Goal: Task Accomplishment & Management: Use online tool/utility

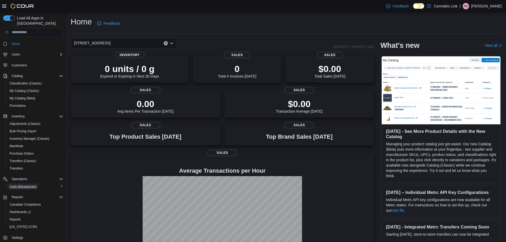
click at [37, 183] on link "Cash Management" at bounding box center [22, 186] width 31 height 6
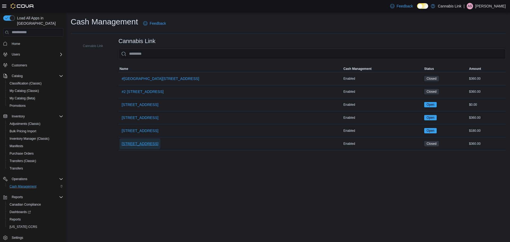
click at [126, 144] on span "509 Commissioners Rd W" at bounding box center [140, 143] width 37 height 5
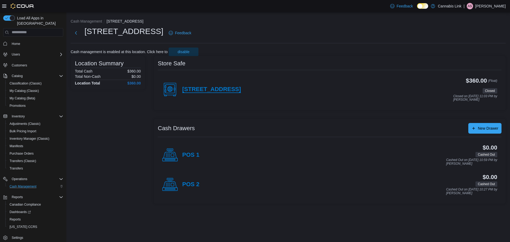
click at [203, 91] on h4 "509 Commissioners Rd W" at bounding box center [211, 89] width 59 height 7
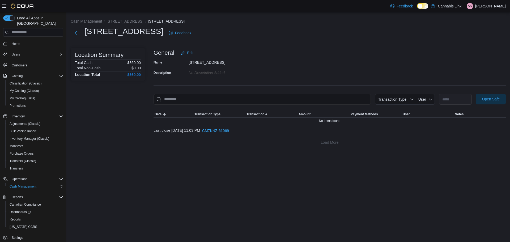
click at [488, 97] on span "Open Safe" at bounding box center [491, 98] width 18 height 5
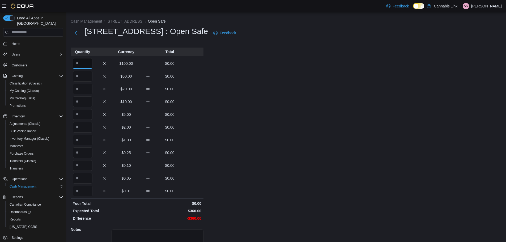
click at [91, 68] on input "Quantity" at bounding box center [83, 63] width 20 height 11
type input "*"
click at [85, 90] on input "Quantity" at bounding box center [83, 89] width 20 height 11
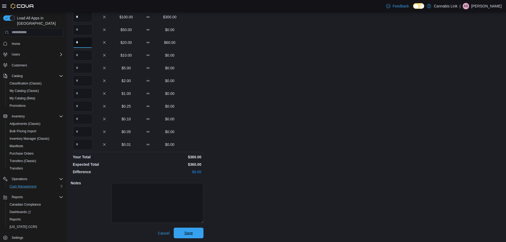
scroll to position [47, 0]
type input "*"
click at [190, 231] on span "Save" at bounding box center [188, 231] width 8 height 5
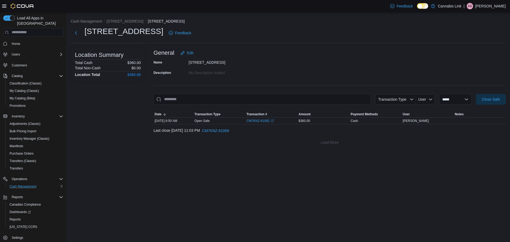
click at [137, 19] on li "509 Commissioners Rd W" at bounding box center [126, 21] width 41 height 5
click at [137, 20] on button "509 Commissioners Rd W" at bounding box center [124, 21] width 37 height 4
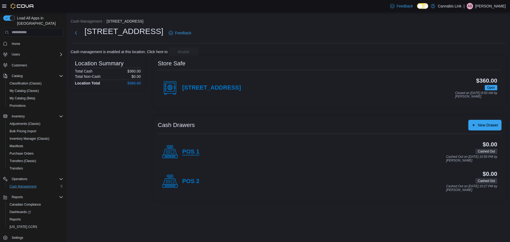
click at [186, 155] on h4 "POS 1" at bounding box center [190, 151] width 17 height 7
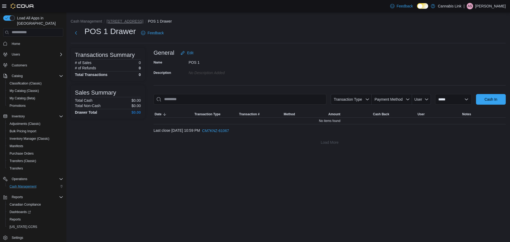
click at [116, 21] on button "509 Commissioners Rd W" at bounding box center [124, 21] width 37 height 4
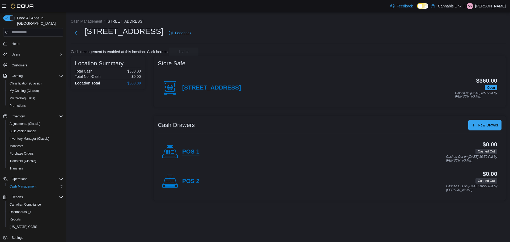
click at [191, 154] on h4 "POS 1" at bounding box center [190, 151] width 17 height 7
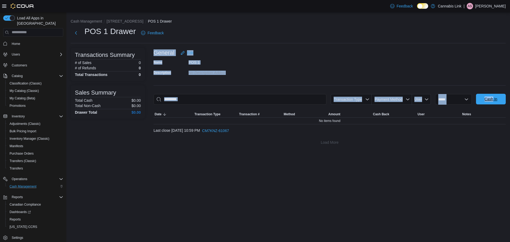
drag, startPoint x: 492, startPoint y: 87, endPoint x: 487, endPoint y: 102, distance: 16.0
click at [488, 102] on div "**********" at bounding box center [329, 98] width 352 height 100
click at [487, 102] on span "Cash In" at bounding box center [490, 99] width 23 height 11
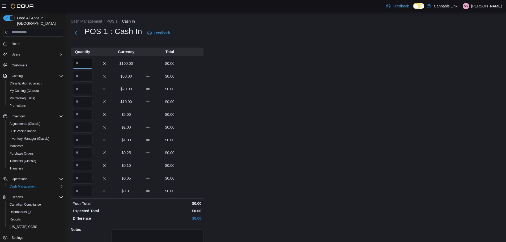
click at [85, 66] on input "Quantity" at bounding box center [83, 63] width 20 height 11
type input "*"
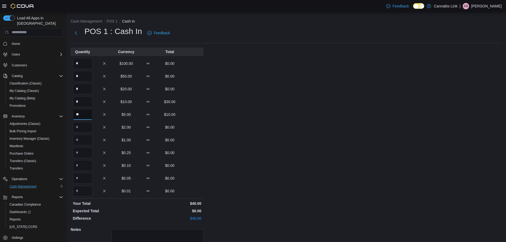
type input "**"
type input "*"
type input "**"
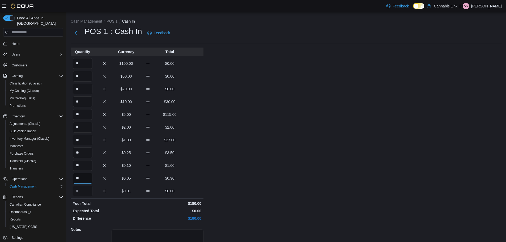
type input "**"
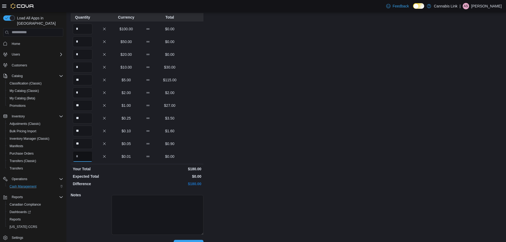
scroll to position [47, 0]
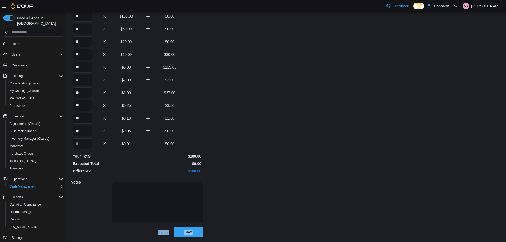
click at [198, 227] on div "Quantity Currency Total * $100.00 $0.00 * $50.00 $0.00 * $20.00 $0.00 * $10.00 …" at bounding box center [137, 118] width 133 height 237
click at [198, 229] on span "Save" at bounding box center [188, 232] width 23 height 11
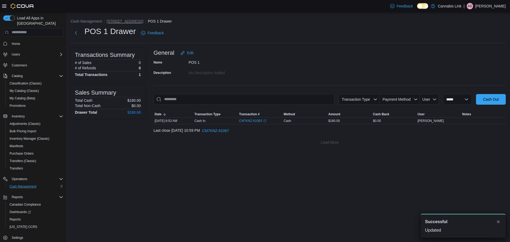
click at [119, 19] on button "509 Commissioners Rd W" at bounding box center [124, 21] width 37 height 4
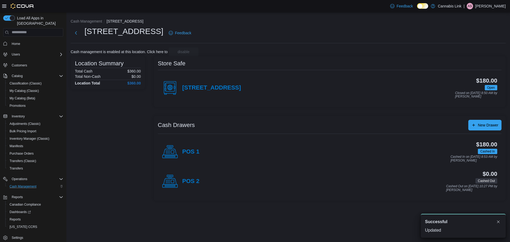
click at [201, 182] on div "$0.00 Cashed Out Cashed Out on August 12, 2025 10:27 PM by Richard Auger" at bounding box center [347, 181] width 297 height 21
click at [197, 182] on h4 "POS 2" at bounding box center [190, 181] width 17 height 7
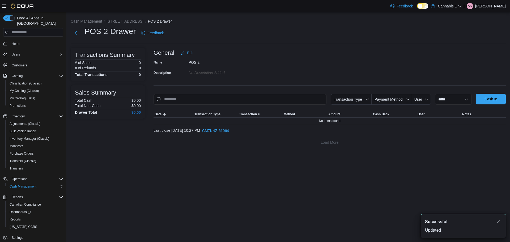
click at [496, 101] on span "Cash In" at bounding box center [490, 98] width 13 height 5
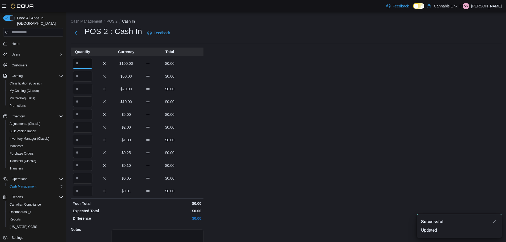
click at [91, 68] on input "Quantity" at bounding box center [83, 63] width 20 height 11
type input "*"
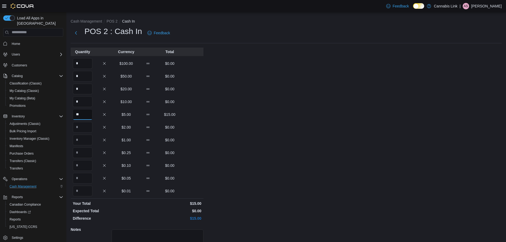
type input "**"
type input "*"
type input "**"
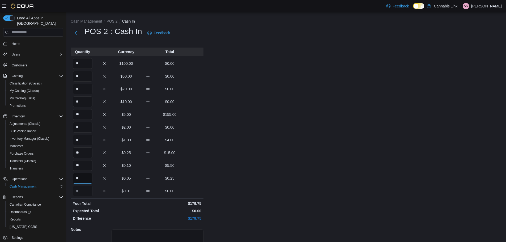
type input "*"
click at [88, 170] on input "**" at bounding box center [83, 165] width 20 height 11
type input "**"
click at [84, 157] on input "**" at bounding box center [83, 152] width 20 height 11
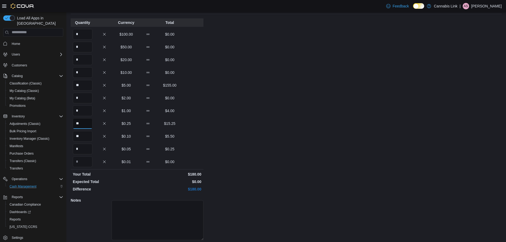
scroll to position [47, 0]
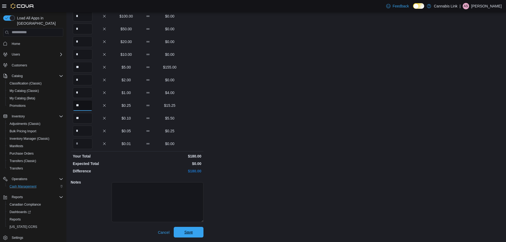
type input "**"
click at [181, 229] on span "Save" at bounding box center [188, 232] width 23 height 11
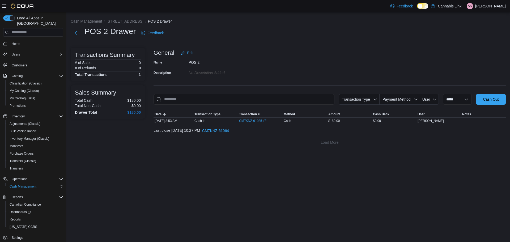
click at [126, 19] on li "509 Commissioners Rd W" at bounding box center [126, 21] width 41 height 5
click at [126, 19] on button "509 Commissioners Rd W" at bounding box center [124, 21] width 37 height 4
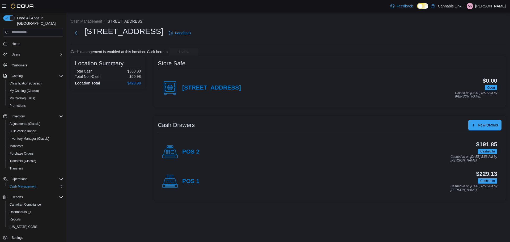
click at [85, 19] on button "Cash Management" at bounding box center [86, 21] width 31 height 4
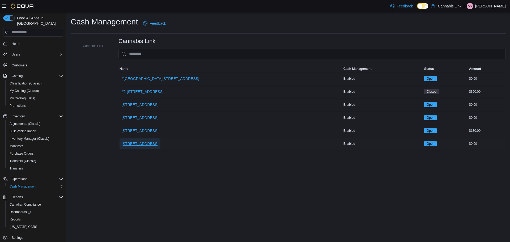
click at [160, 143] on button "509 Commissioners Rd W" at bounding box center [139, 143] width 41 height 11
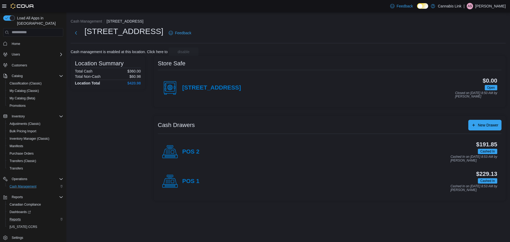
click at [27, 216] on div "Reports" at bounding box center [35, 219] width 56 height 6
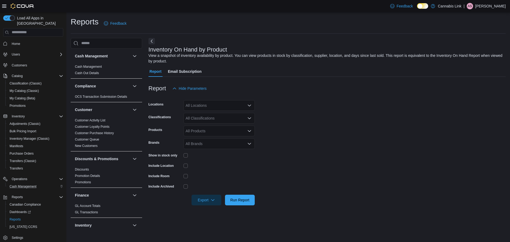
click at [204, 106] on div "All Locations" at bounding box center [218, 105] width 71 height 11
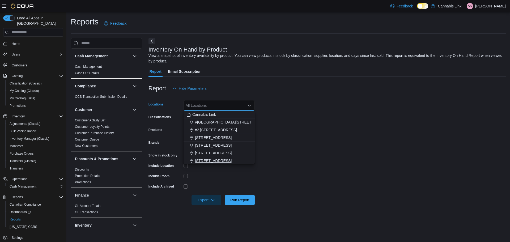
click at [214, 159] on span "509 Commissioners Rd W" at bounding box center [213, 160] width 37 height 5
click at [213, 168] on div at bounding box center [218, 165] width 71 height 8
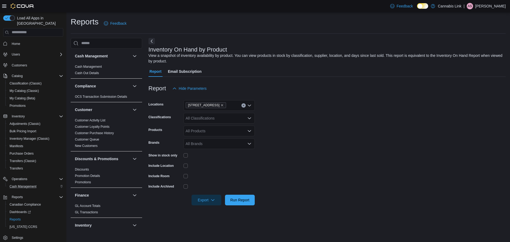
click at [188, 157] on div at bounding box center [218, 155] width 71 height 4
click at [231, 162] on div at bounding box center [218, 165] width 71 height 8
click at [231, 199] on span "Run Report" at bounding box center [239, 199] width 19 height 5
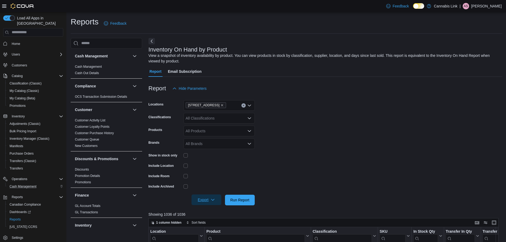
click at [206, 197] on span "Export" at bounding box center [206, 199] width 23 height 11
click at [215, 165] on button "Export to Excel" at bounding box center [207, 168] width 30 height 11
